Goal: Information Seeking & Learning: Check status

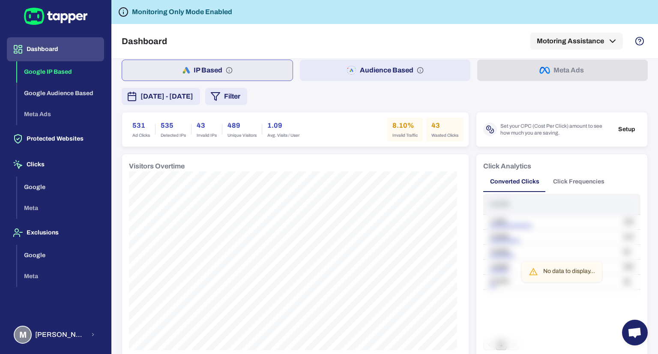
scroll to position [0, 0]
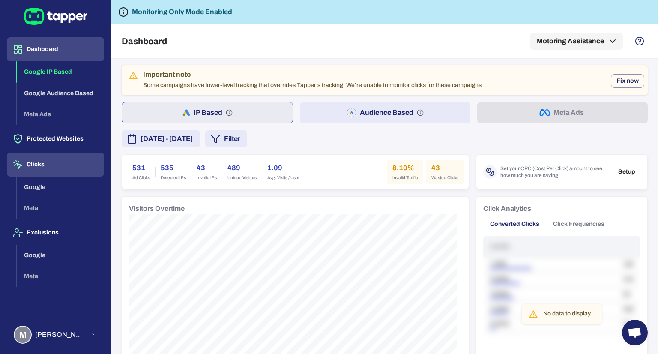
click at [39, 160] on button "Clicks" at bounding box center [55, 165] width 97 height 24
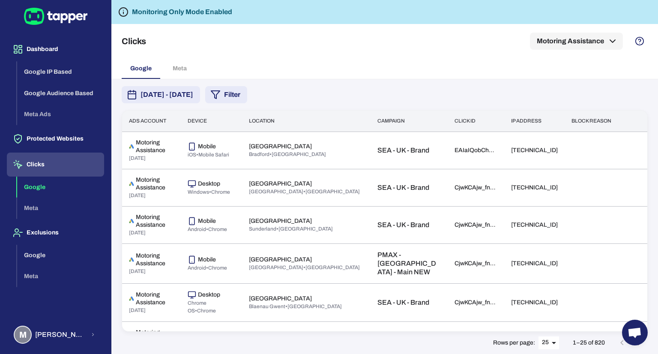
click at [247, 95] on button "Filter" at bounding box center [226, 94] width 42 height 17
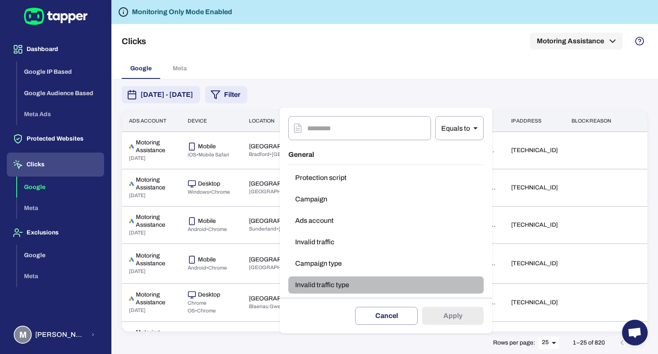
click at [334, 279] on button "Invalid traffic type" at bounding box center [385, 284] width 195 height 17
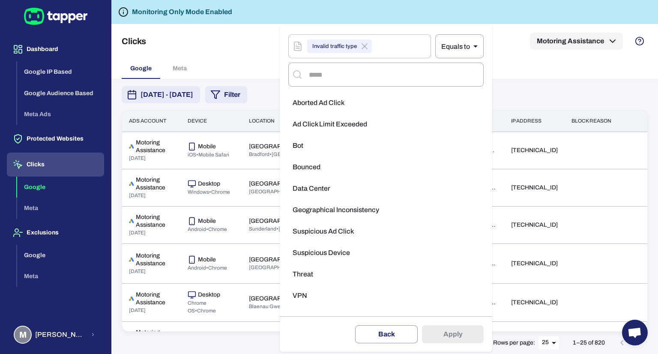
click at [512, 64] on div at bounding box center [329, 177] width 658 height 354
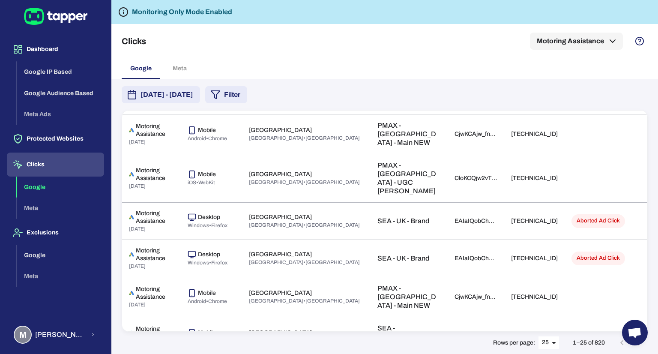
scroll to position [731, 0]
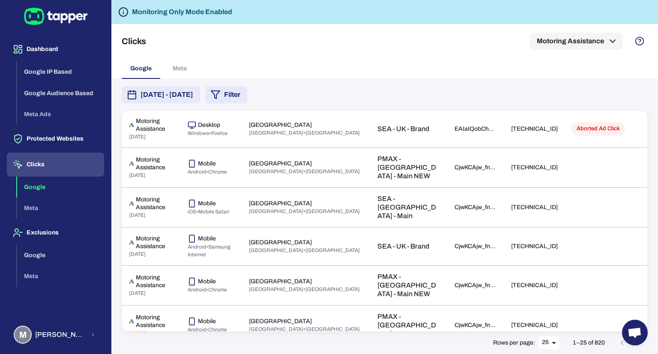
click at [551, 340] on body "Dashboard Google IP Based Google Audience Based Meta Ads Protected Websites Cli…" at bounding box center [329, 177] width 658 height 354
click at [550, 333] on li "50" at bounding box center [549, 337] width 21 height 14
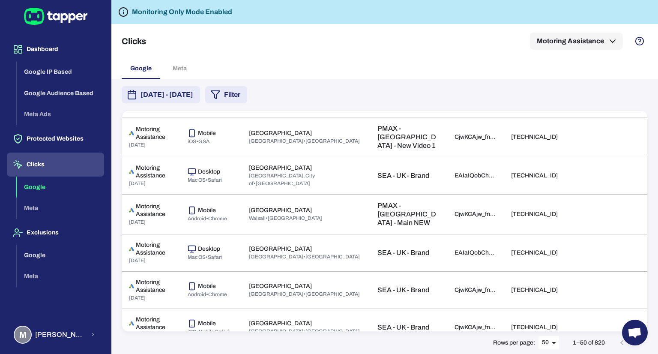
scroll to position [1668, 0]
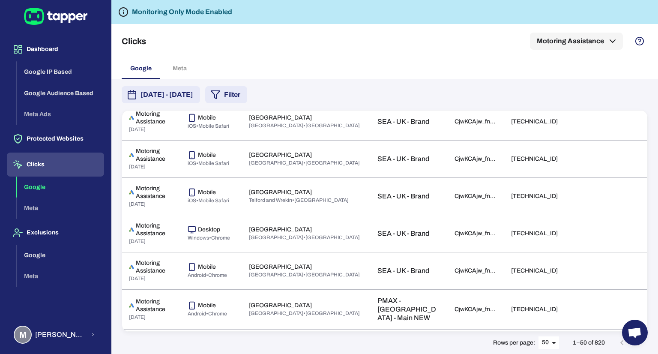
click at [639, 345] on icon "Go to next page" at bounding box center [639, 343] width 10 height 10
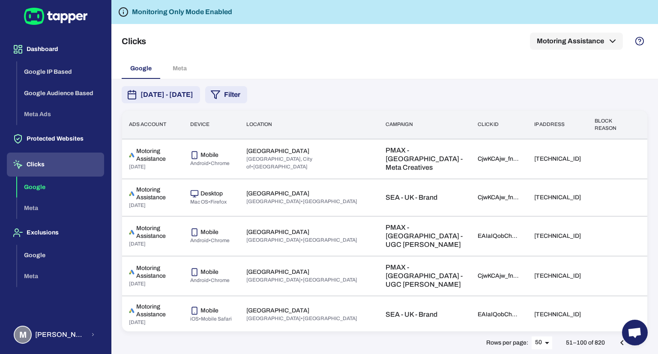
click at [637, 340] on span "Open chat" at bounding box center [635, 333] width 26 height 26
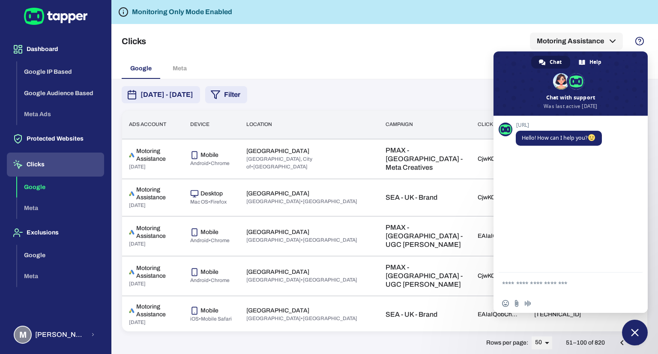
click at [633, 332] on span "Close chat" at bounding box center [635, 333] width 8 height 8
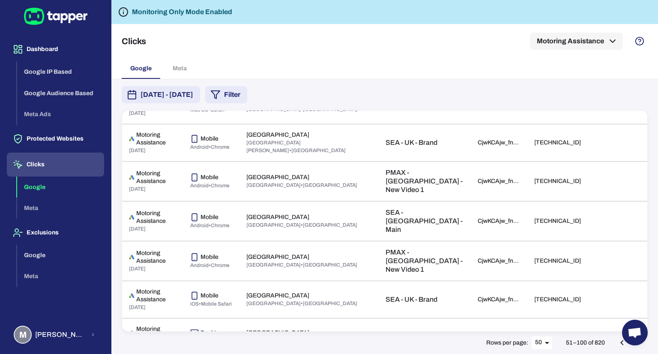
scroll to position [1700, 0]
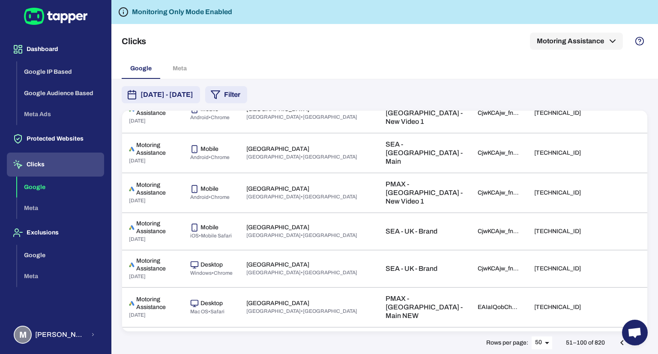
click at [634, 346] on button "Go to next page" at bounding box center [639, 342] width 17 height 17
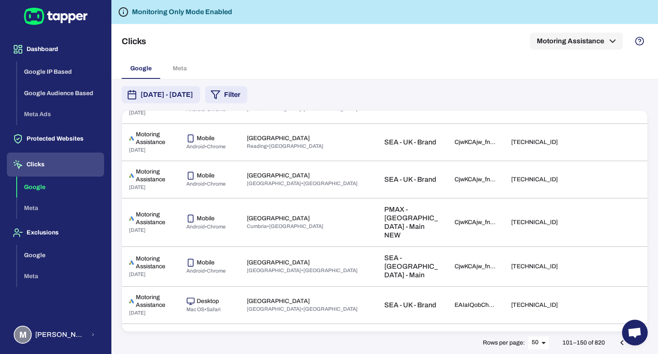
scroll to position [1445, 0]
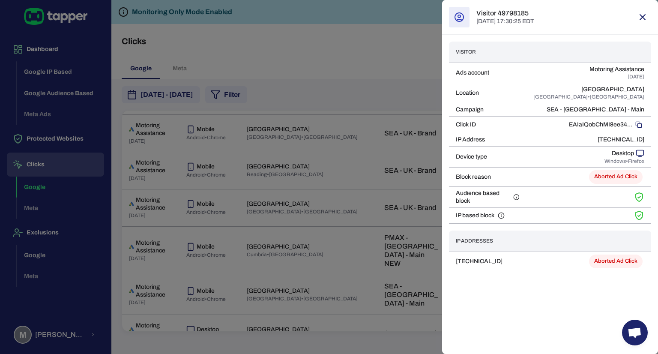
click at [642, 14] on icon "button" at bounding box center [643, 17] width 10 height 10
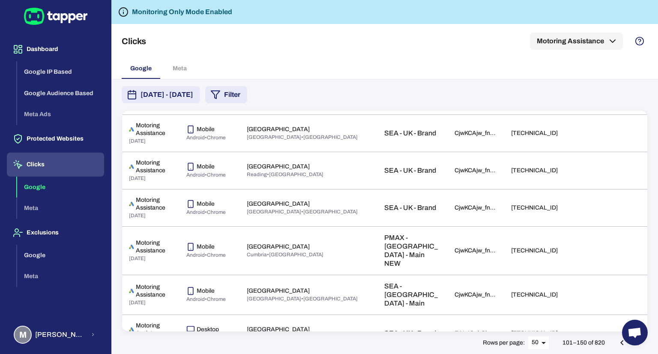
click at [639, 348] on button "Go to next page" at bounding box center [639, 342] width 17 height 17
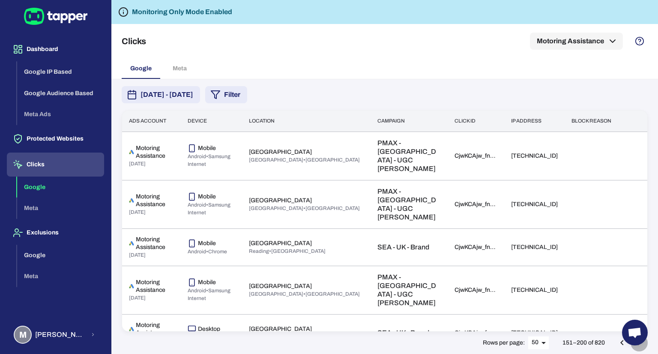
click at [639, 350] on button "Go to next page" at bounding box center [639, 342] width 17 height 17
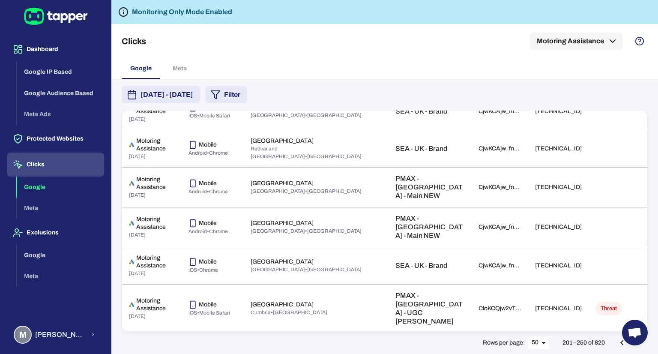
scroll to position [1157, 0]
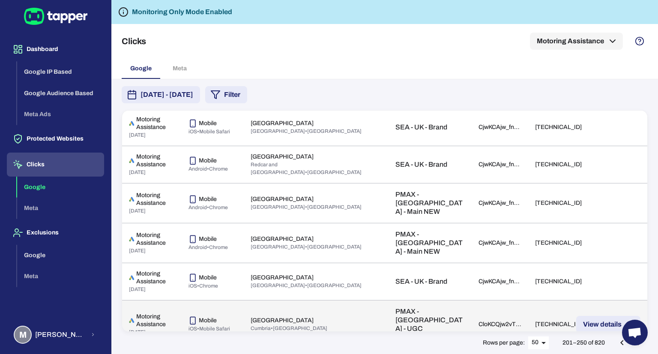
click at [552, 300] on td "[TECHNICAL_ID]" at bounding box center [558, 324] width 60 height 48
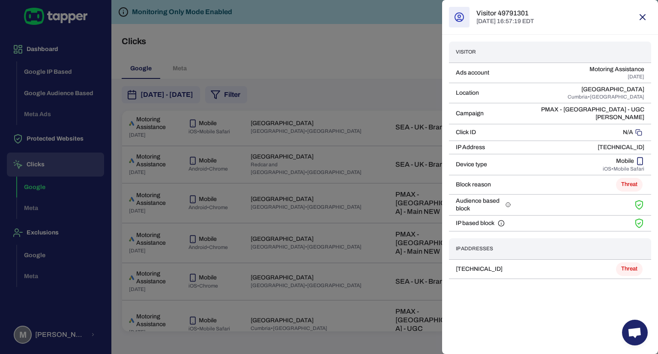
click at [636, 20] on button "button" at bounding box center [642, 17] width 17 height 17
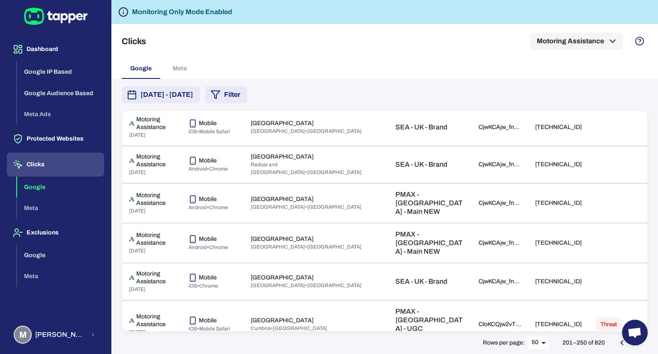
click at [638, 348] on button "Go to next page" at bounding box center [639, 342] width 17 height 17
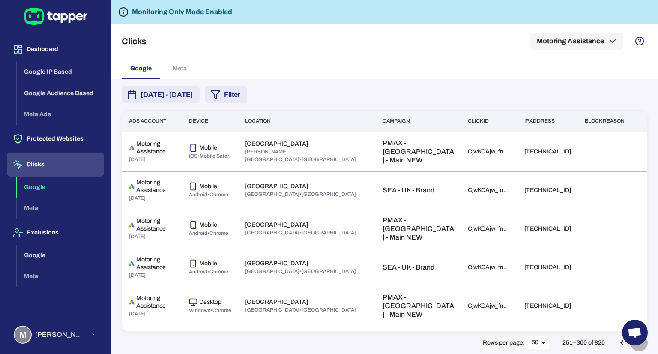
click at [638, 348] on button "Go to next page" at bounding box center [639, 342] width 17 height 17
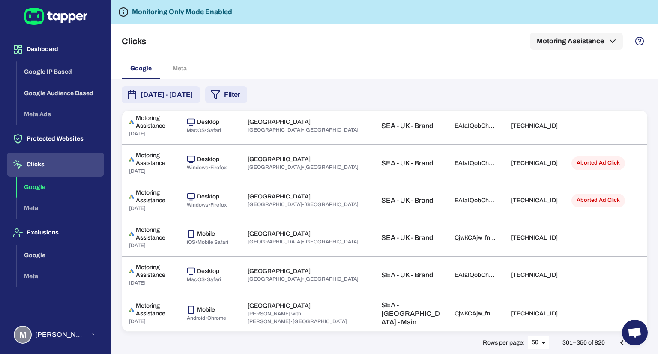
scroll to position [636, 0]
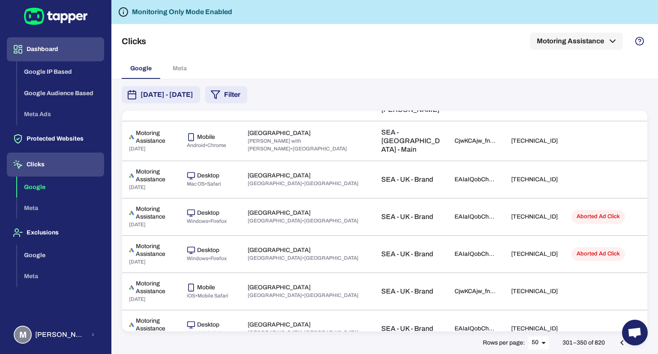
click at [36, 54] on button "Dashboard" at bounding box center [55, 49] width 97 height 24
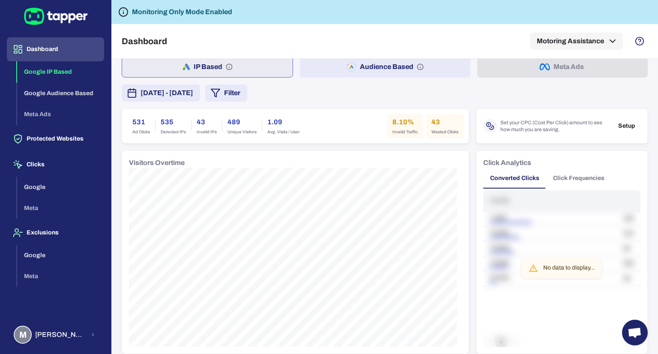
scroll to position [42, 0]
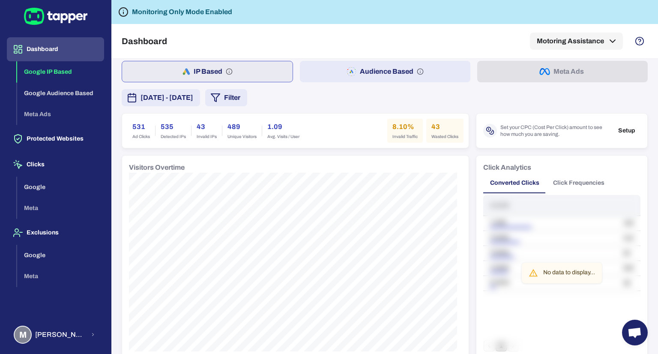
click at [435, 127] on h6 "43" at bounding box center [445, 127] width 27 height 10
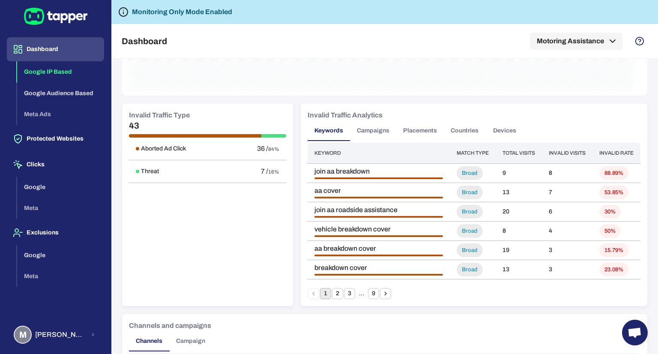
scroll to position [466, 0]
